Goal: Information Seeking & Learning: Stay updated

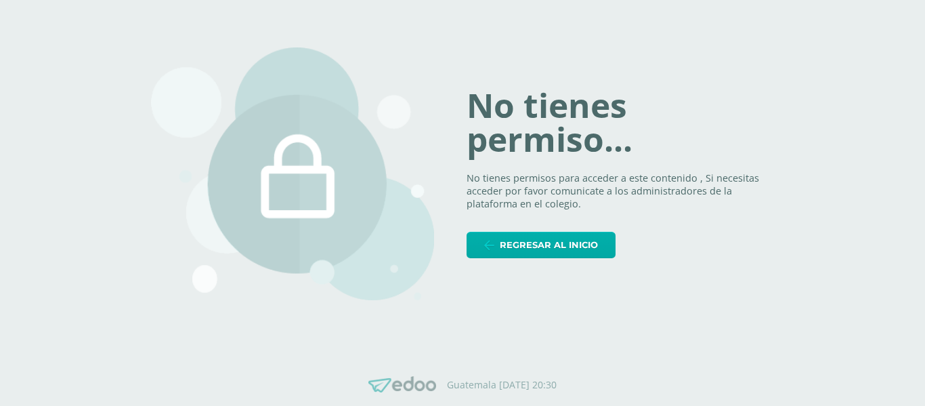
drag, startPoint x: 597, startPoint y: 261, endPoint x: 595, endPoint y: 241, distance: 19.7
click at [595, 241] on div "No tienes permiso... No tienes permisos para acceder a este contenido , Si nece…" at bounding box center [462, 174] width 623 height 318
click at [595, 241] on span "Regresar al inicio" at bounding box center [549, 244] width 98 height 25
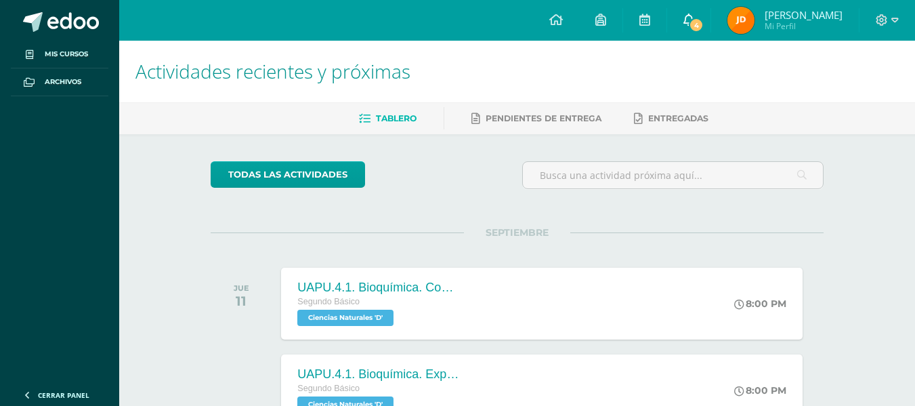
click at [704, 22] on span "4" at bounding box center [696, 25] width 15 height 15
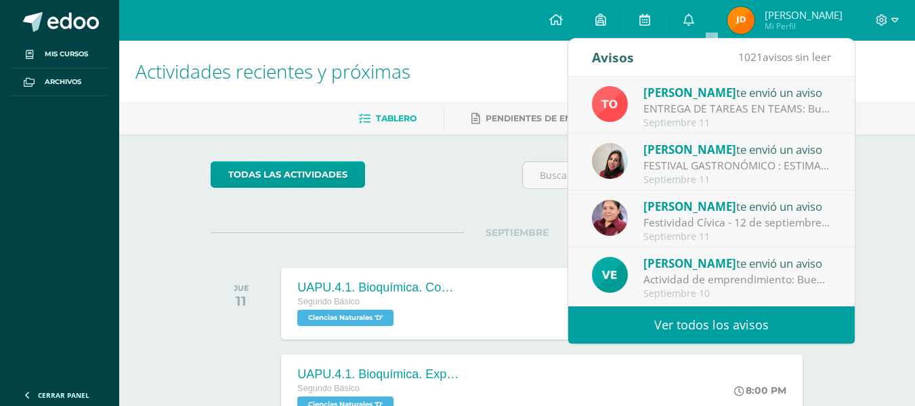
click at [740, 114] on div "ENTREGA DE TAREAS EN TEAMS: Buenos días padres de familia de segundo básico. Ho…" at bounding box center [738, 109] width 188 height 16
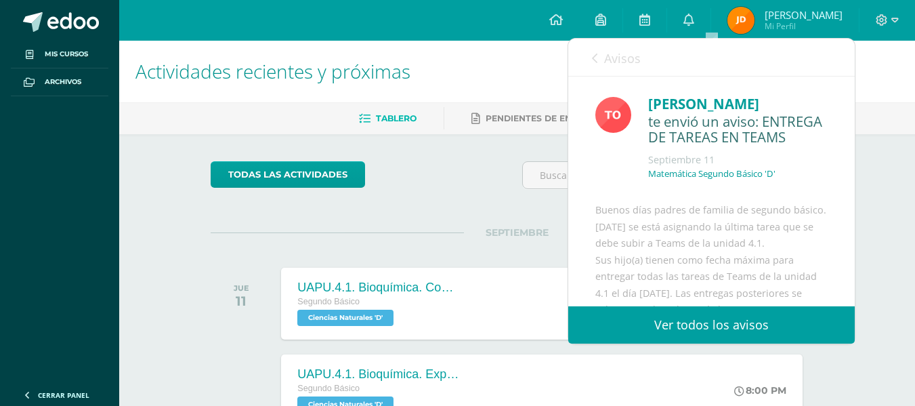
click at [595, 65] on link "Avisos" at bounding box center [616, 58] width 49 height 39
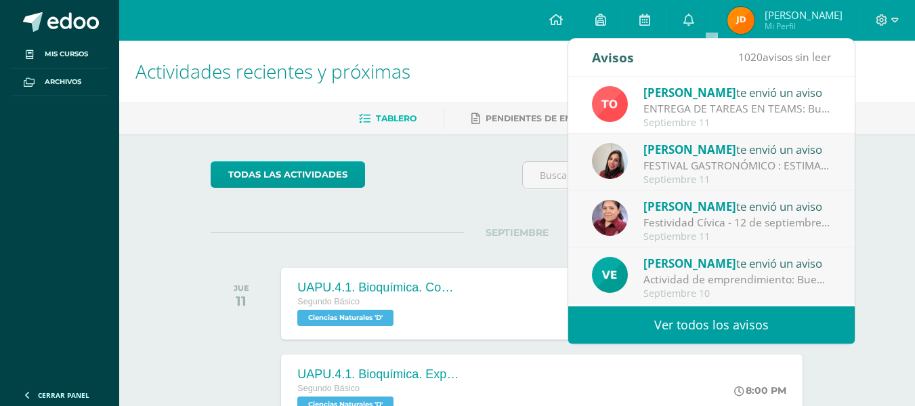
click at [688, 180] on div "Septiembre 11" at bounding box center [738, 180] width 188 height 12
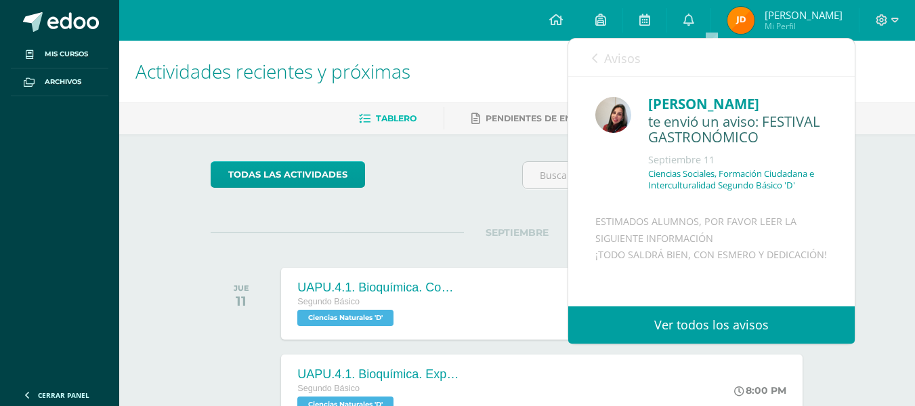
click at [622, 66] on span "Avisos" at bounding box center [622, 58] width 37 height 16
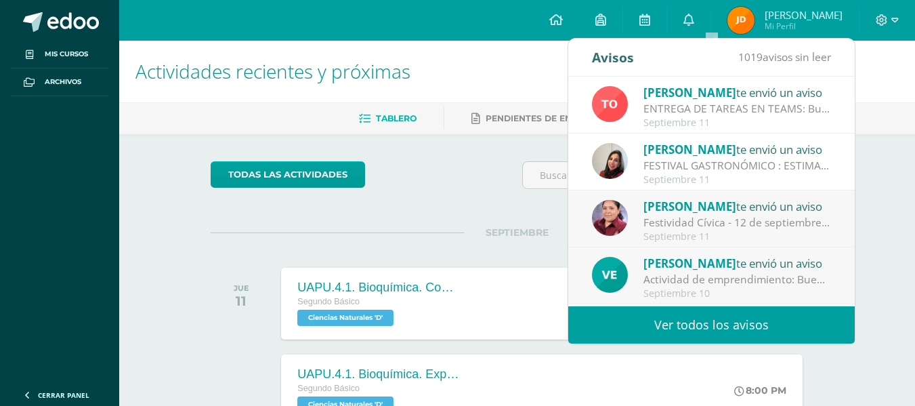
click at [682, 211] on span "Priscila Aguilar" at bounding box center [690, 206] width 93 height 16
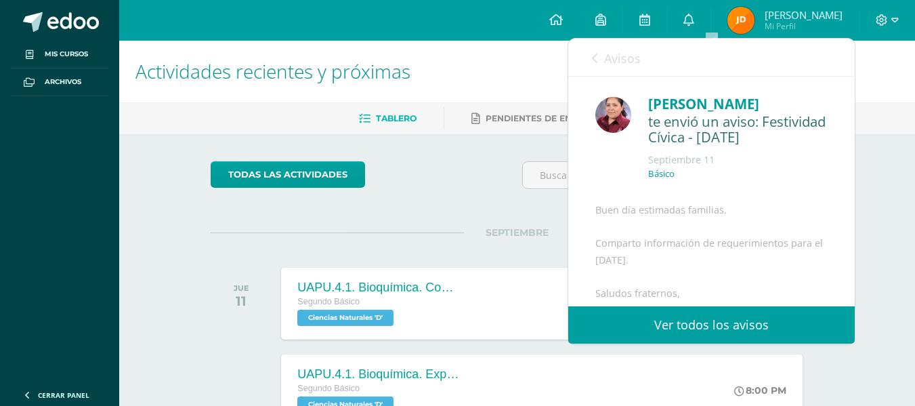
click at [623, 64] on span "Avisos" at bounding box center [622, 58] width 37 height 16
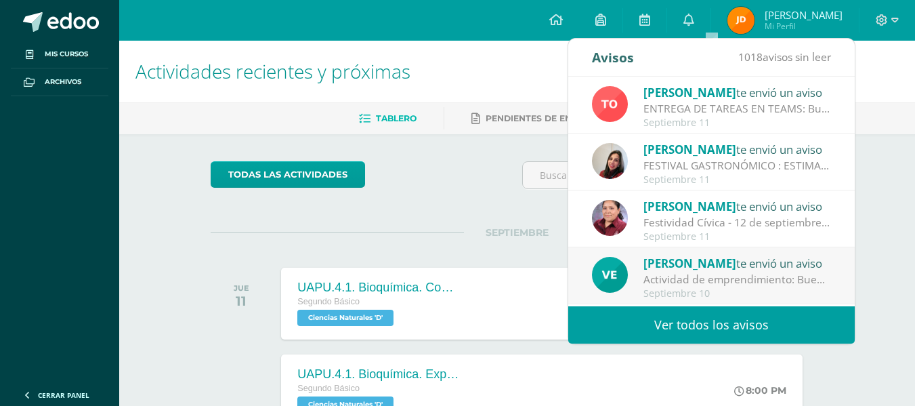
click at [705, 292] on div "Septiembre 10" at bounding box center [738, 294] width 188 height 12
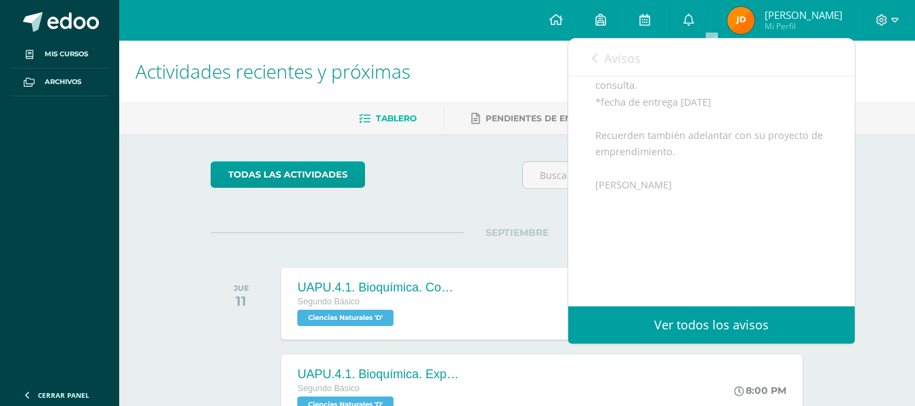
scroll to position [269, 0]
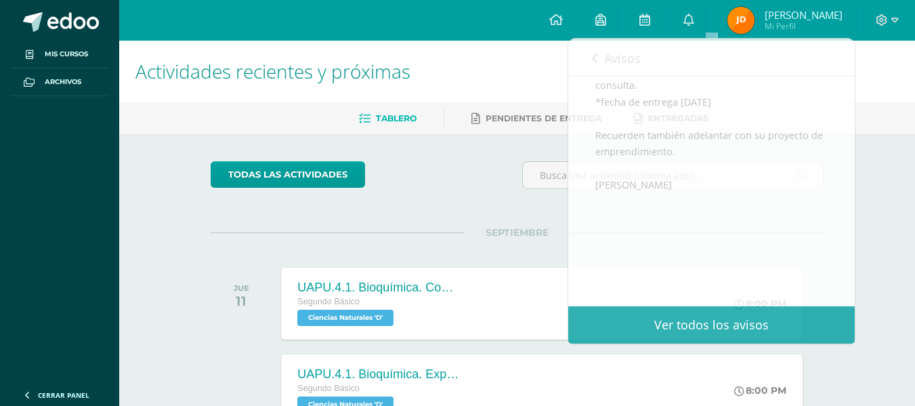
click at [867, 175] on div "Actividades recientes y próximas Tablero Pendientes de entrega Entregadas todas…" at bounding box center [517, 272] width 796 height 463
